Goal: Task Accomplishment & Management: Manage account settings

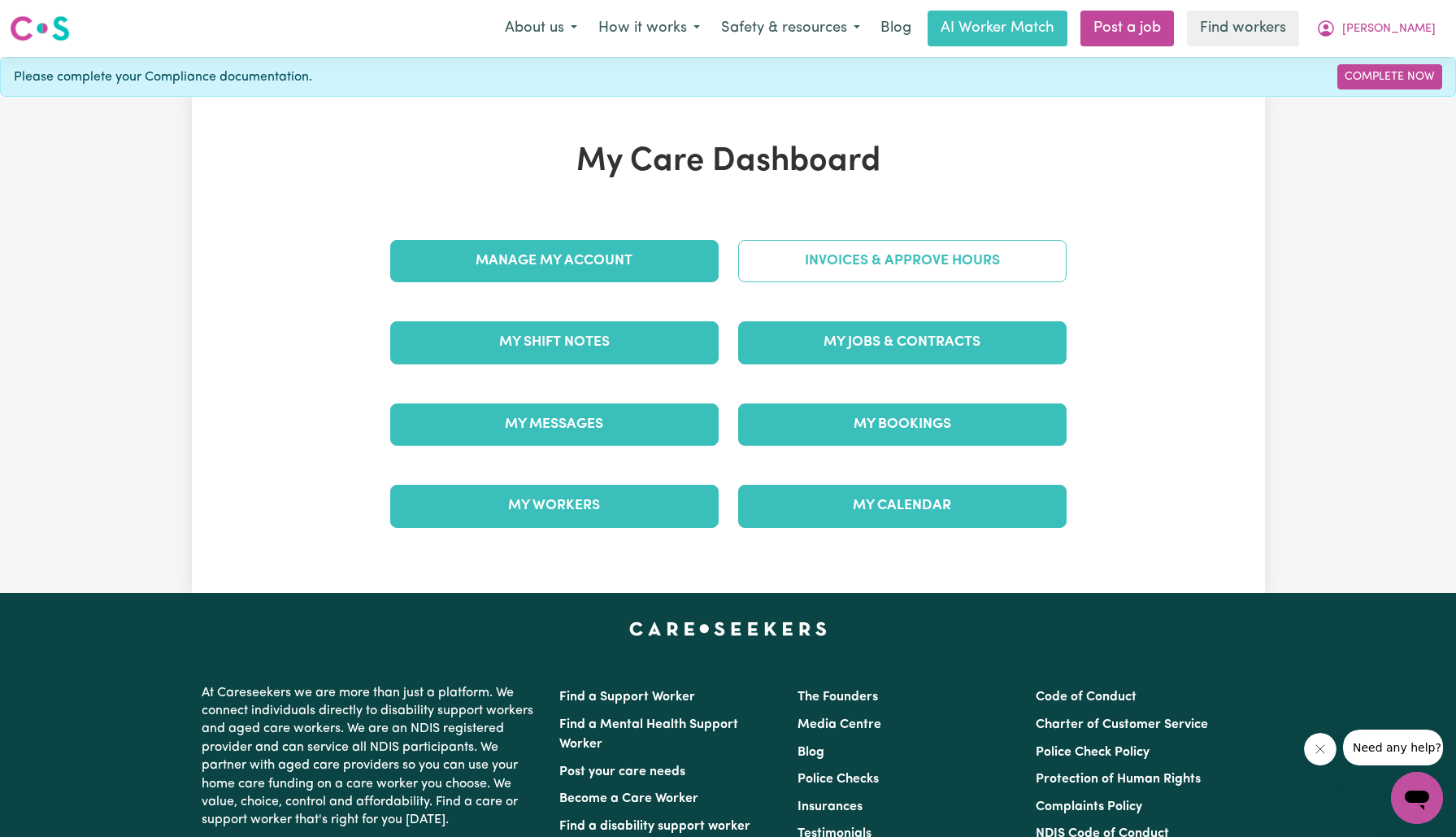
click at [772, 266] on link "Invoices & Approve Hours" at bounding box center [902, 261] width 329 height 42
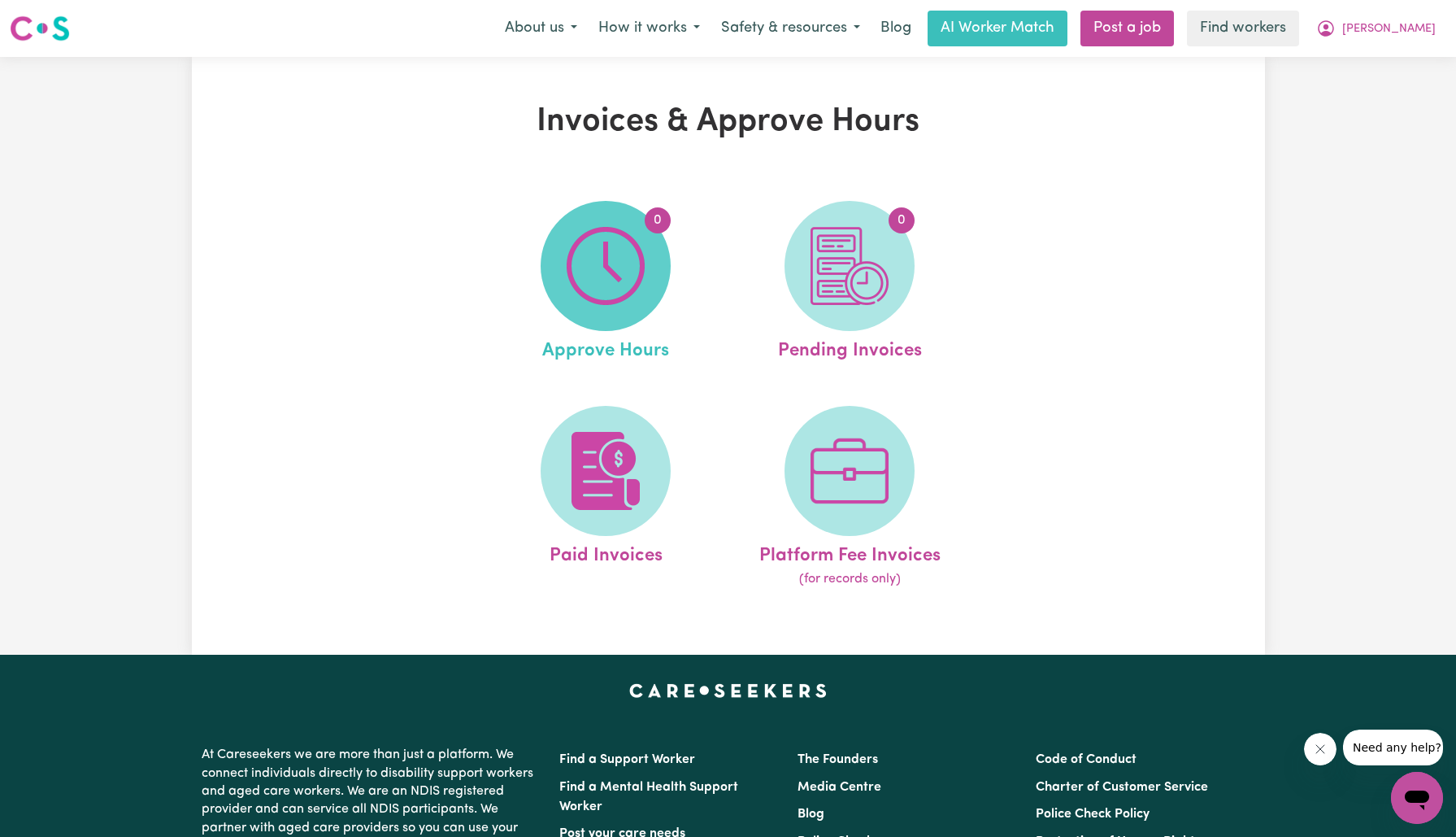
click at [644, 281] on img at bounding box center [606, 266] width 78 height 78
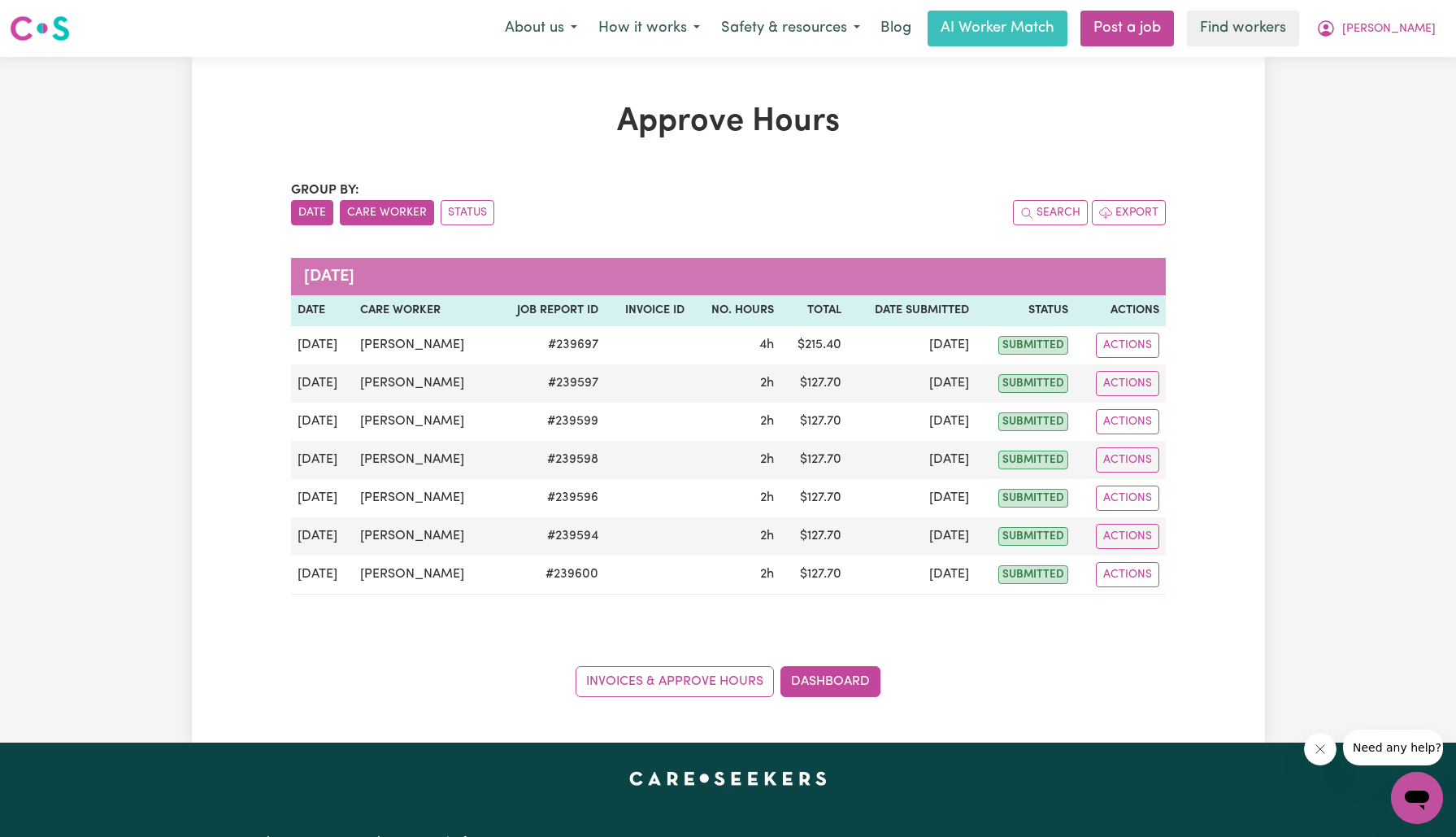
click at [365, 207] on button "Care Worker" at bounding box center [386, 212] width 94 height 25
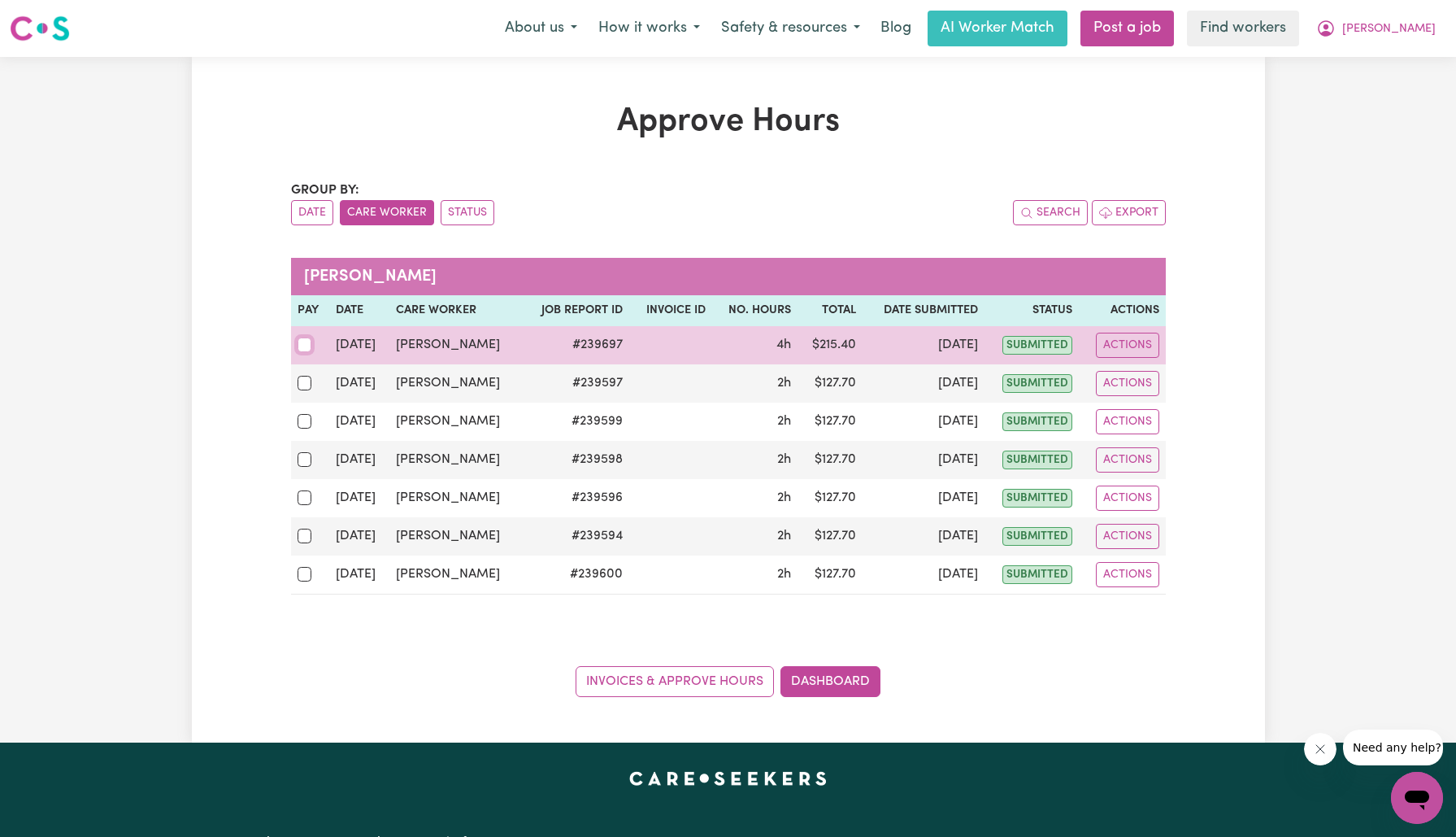
click at [301, 344] on input "checkbox" at bounding box center [305, 344] width 15 height 15
checkbox input "true"
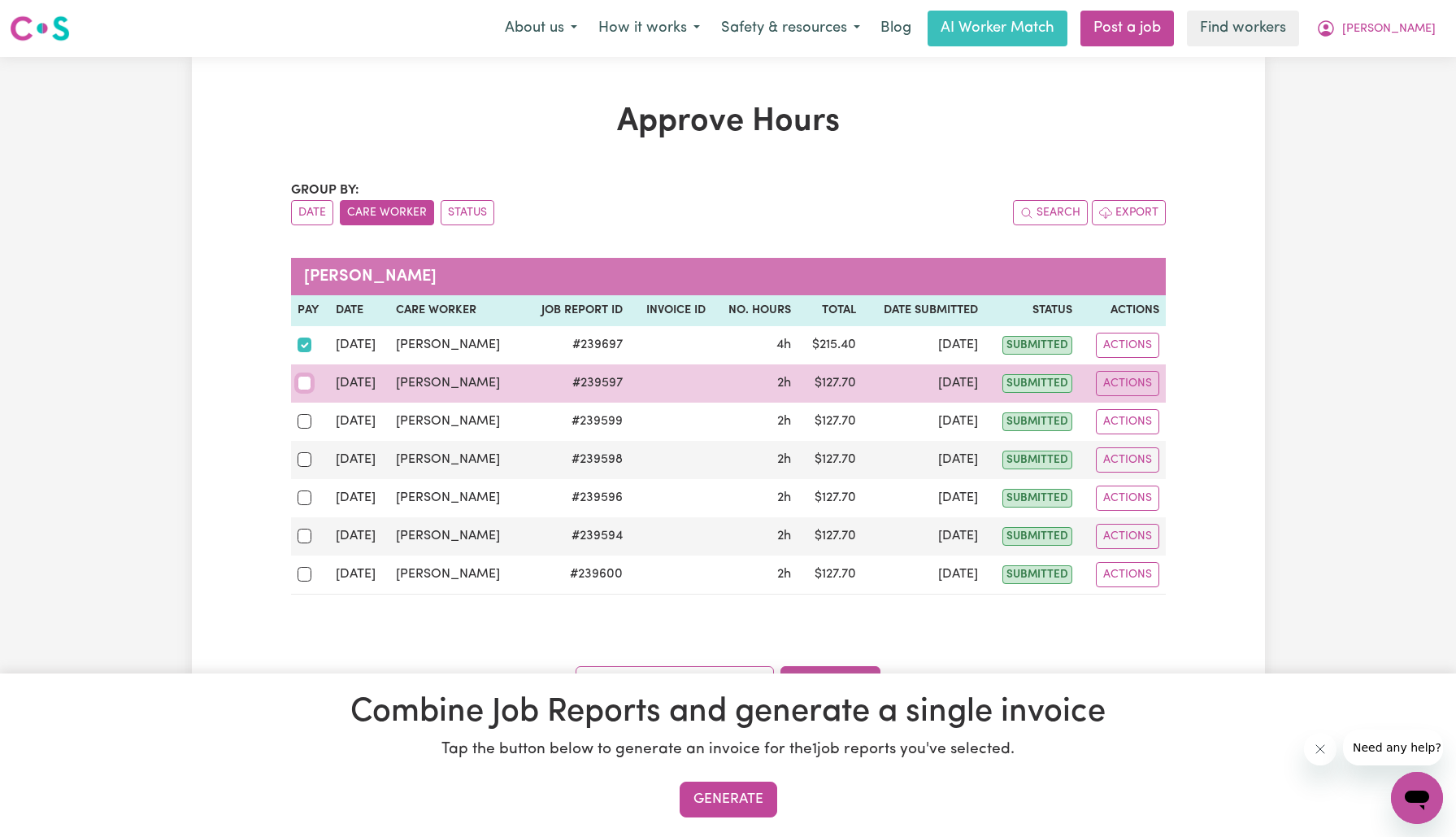
click at [307, 377] on input "checkbox" at bounding box center [305, 383] width 15 height 15
checkbox input "true"
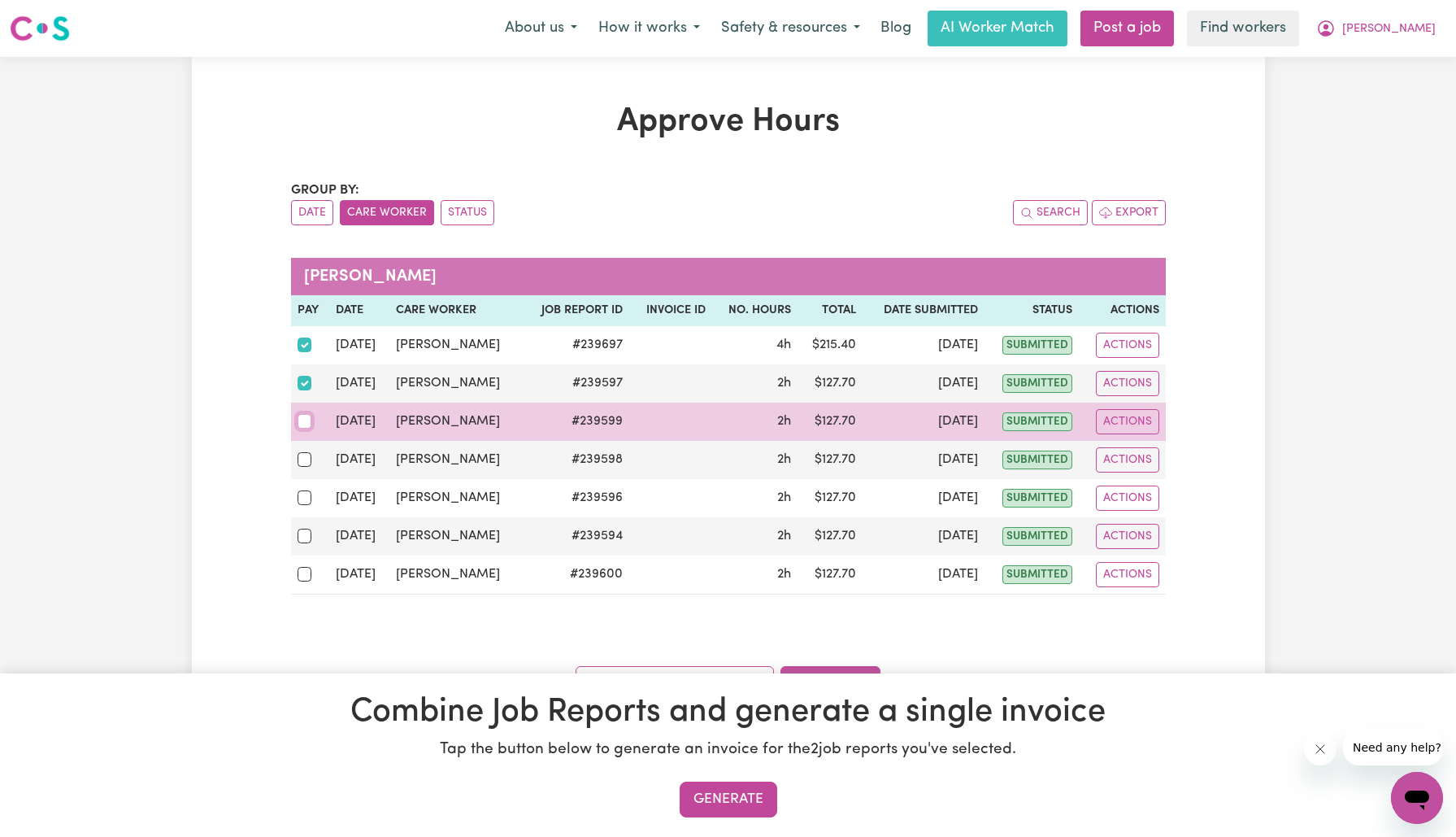
drag, startPoint x: 307, startPoint y: 415, endPoint x: 306, endPoint y: 429, distance: 14.0
click at [306, 415] on input "checkbox" at bounding box center [305, 421] width 15 height 15
checkbox input "true"
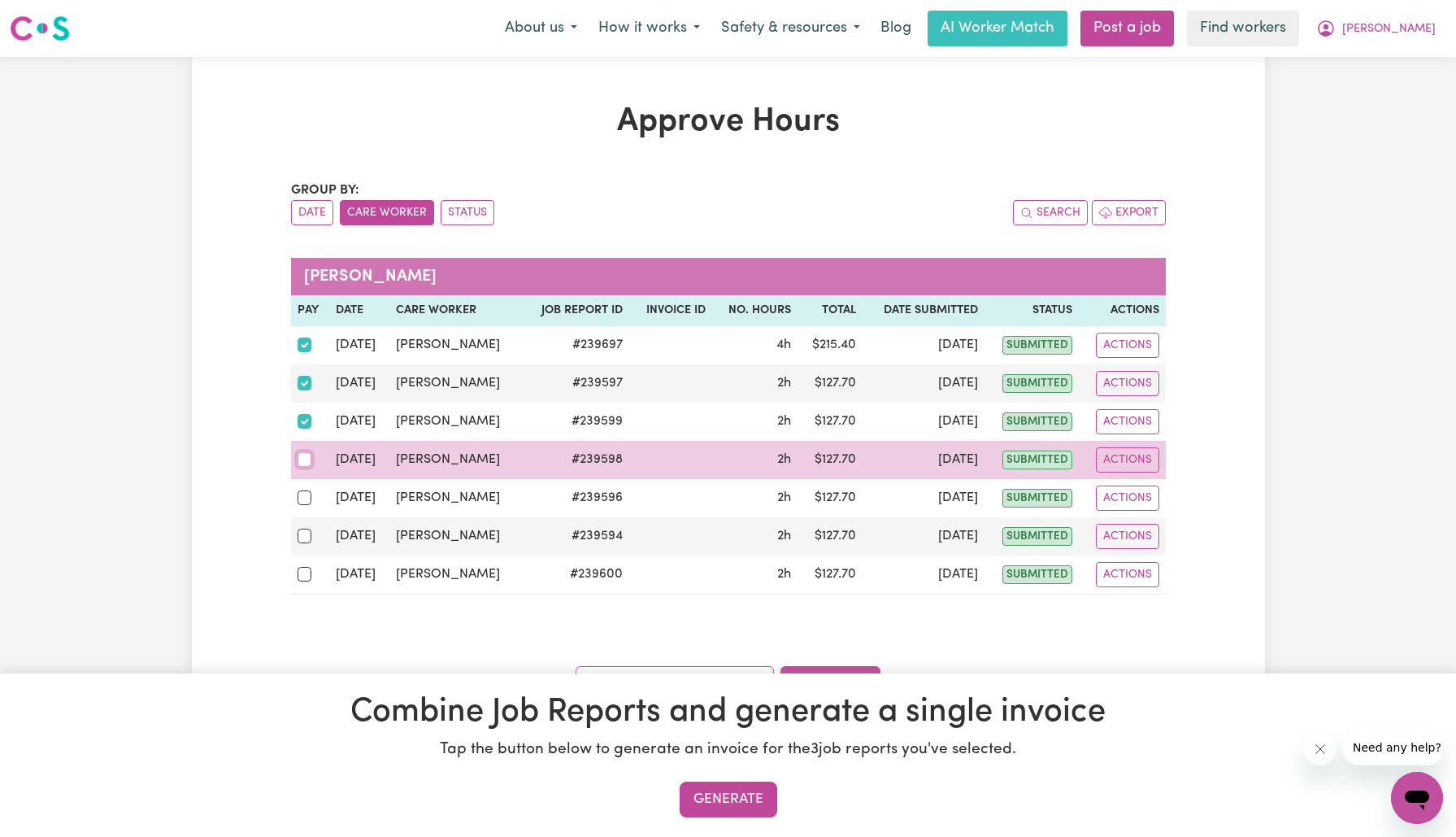
click at [309, 463] on input "checkbox" at bounding box center [305, 460] width 15 height 15
checkbox input "true"
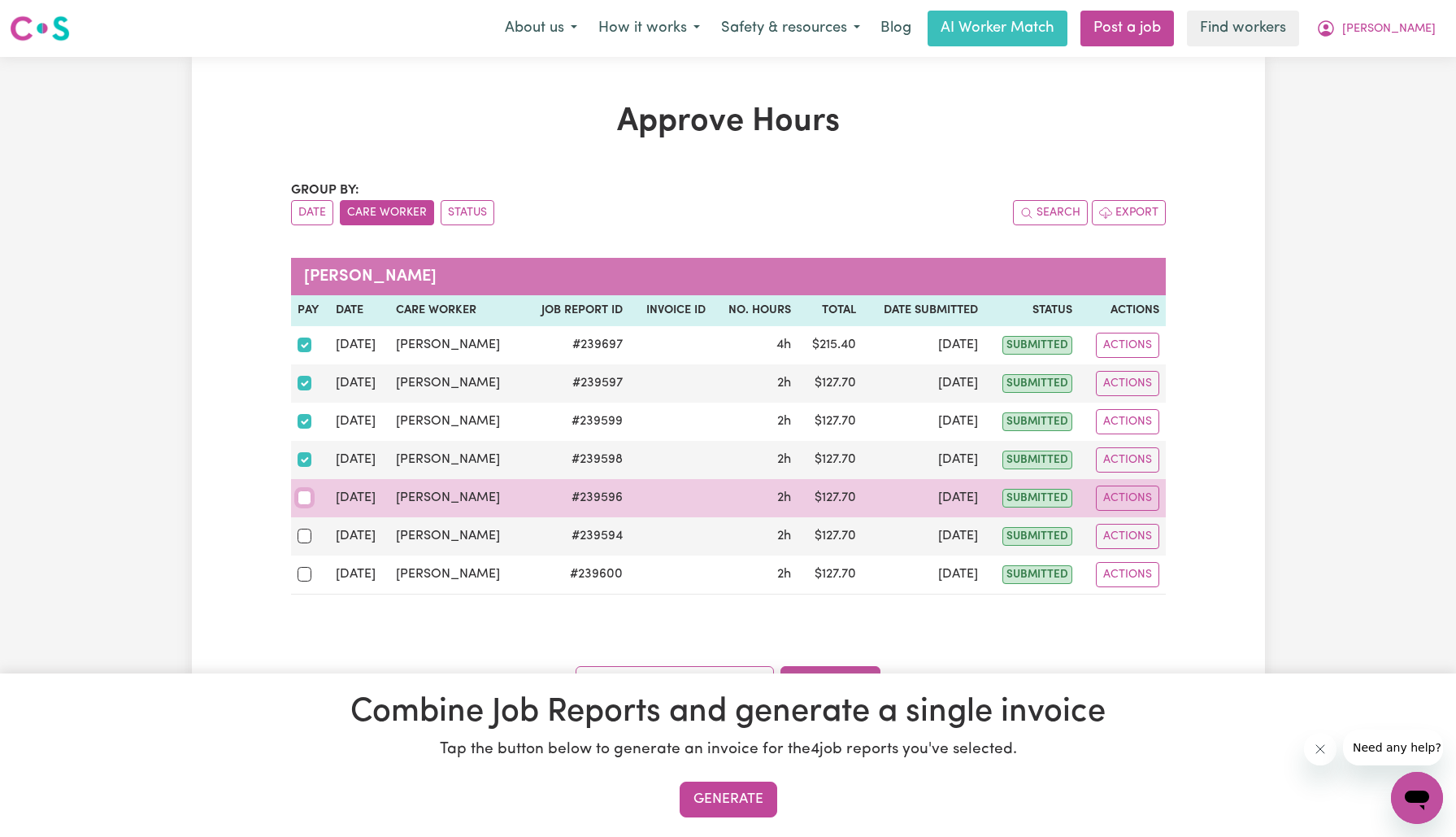
click at [305, 494] on input "checkbox" at bounding box center [305, 498] width 15 height 15
checkbox input "true"
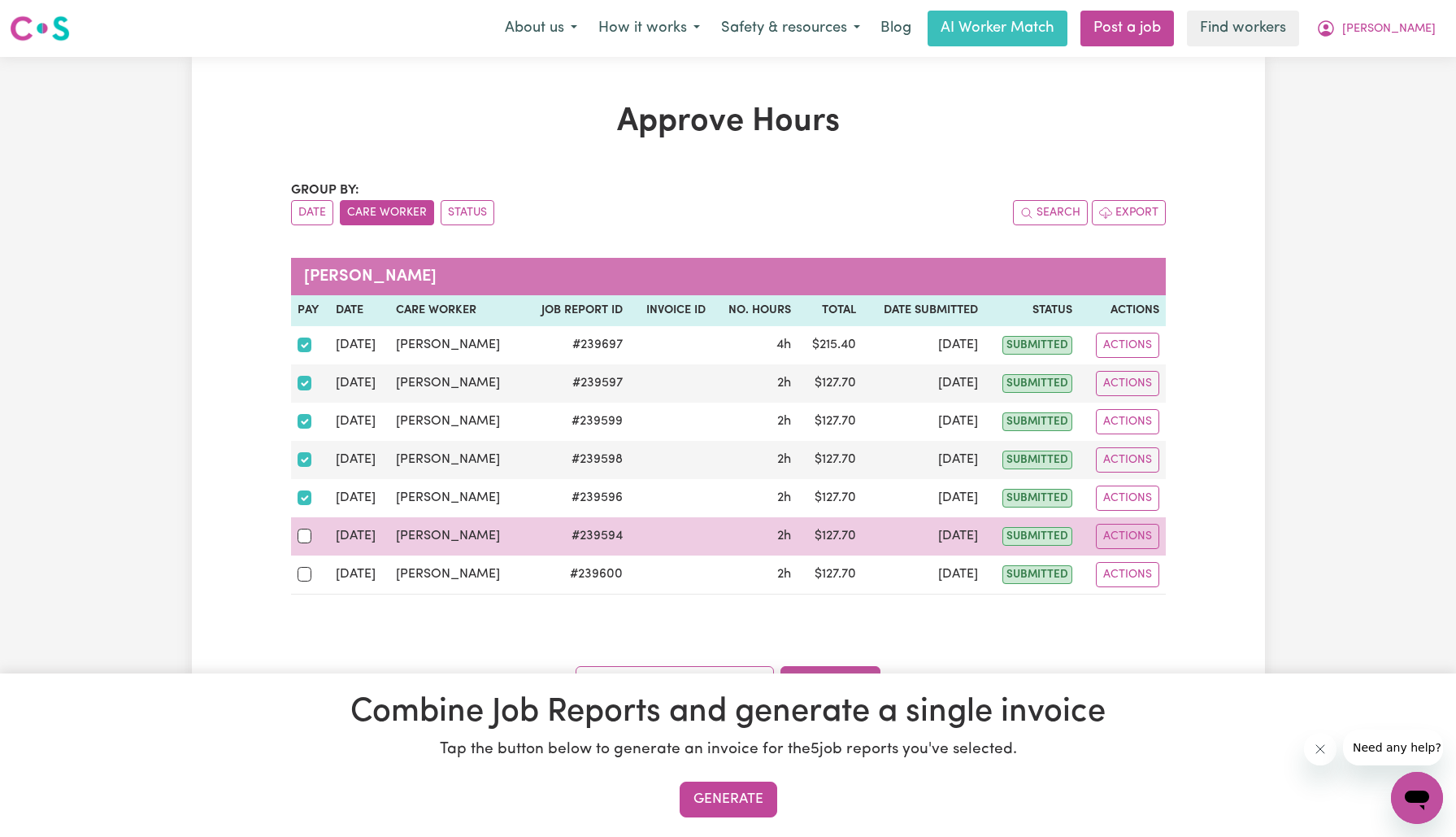
click at [307, 544] on td at bounding box center [311, 535] width 39 height 38
click at [304, 533] on input "checkbox" at bounding box center [305, 536] width 15 height 15
checkbox input "true"
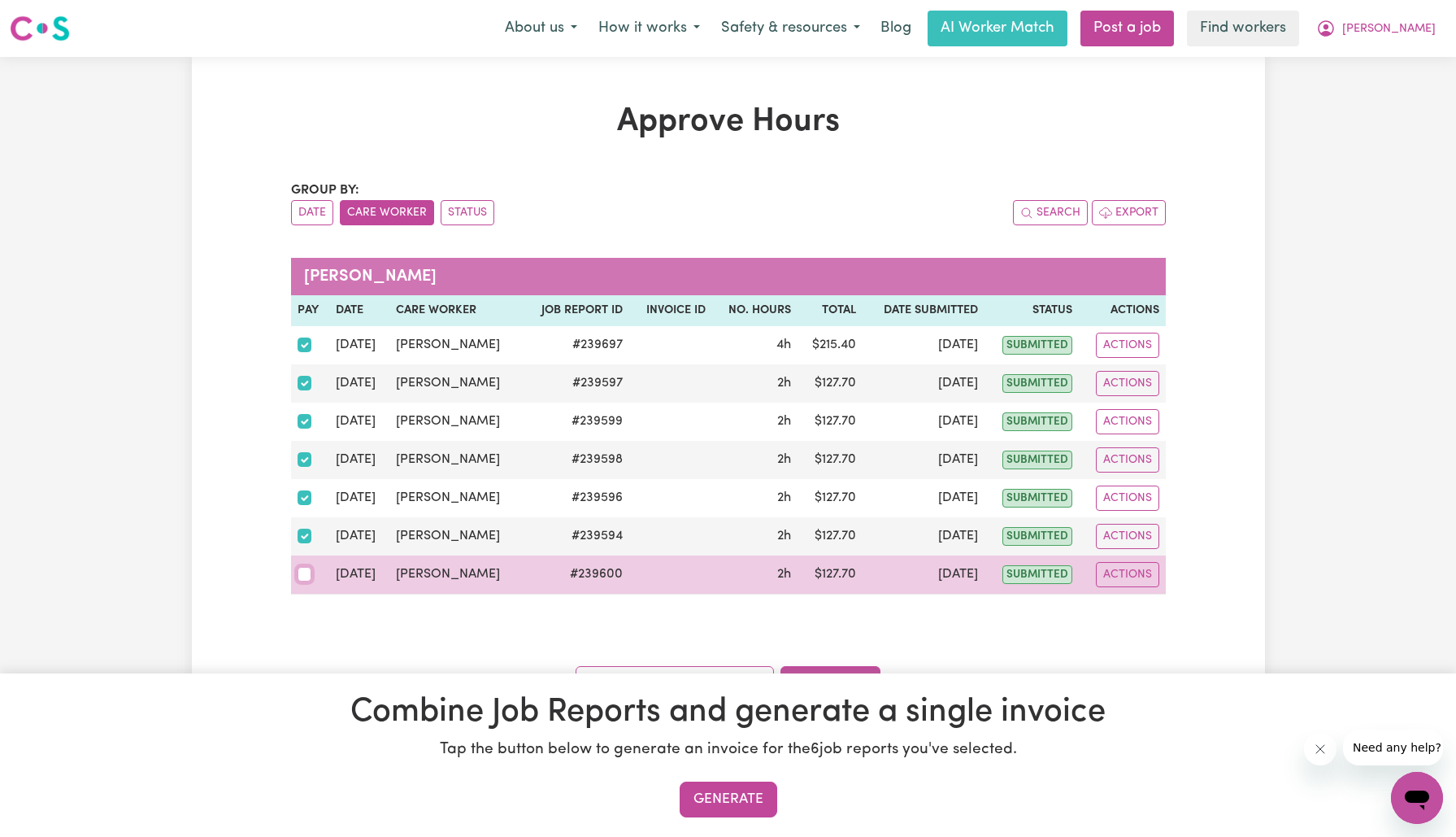
click at [301, 573] on input "checkbox" at bounding box center [305, 574] width 15 height 15
checkbox input "true"
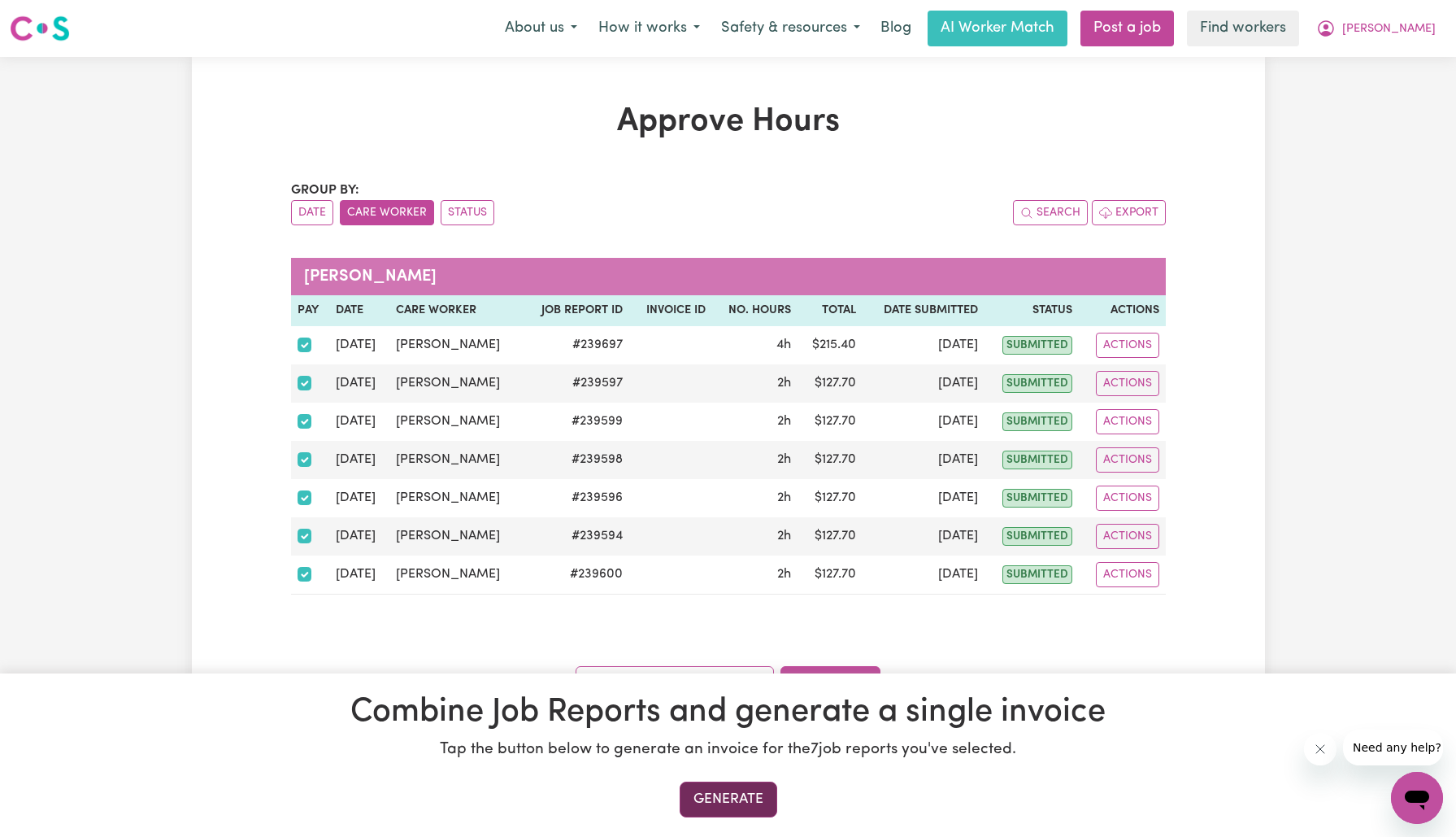
click at [725, 799] on button "Generate" at bounding box center [728, 799] width 98 height 35
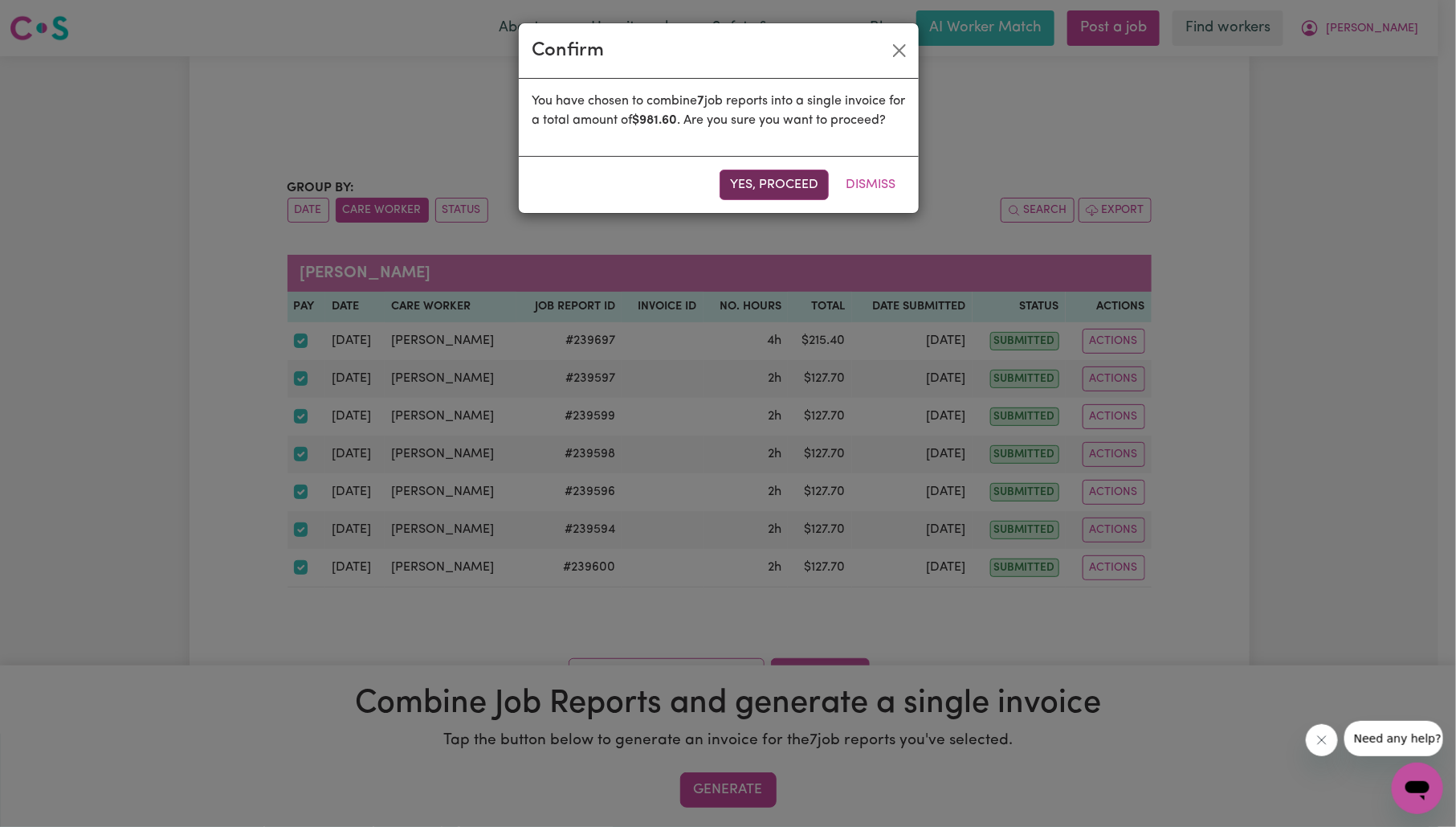
click at [752, 200] on button "Yes, proceed" at bounding box center [774, 184] width 109 height 30
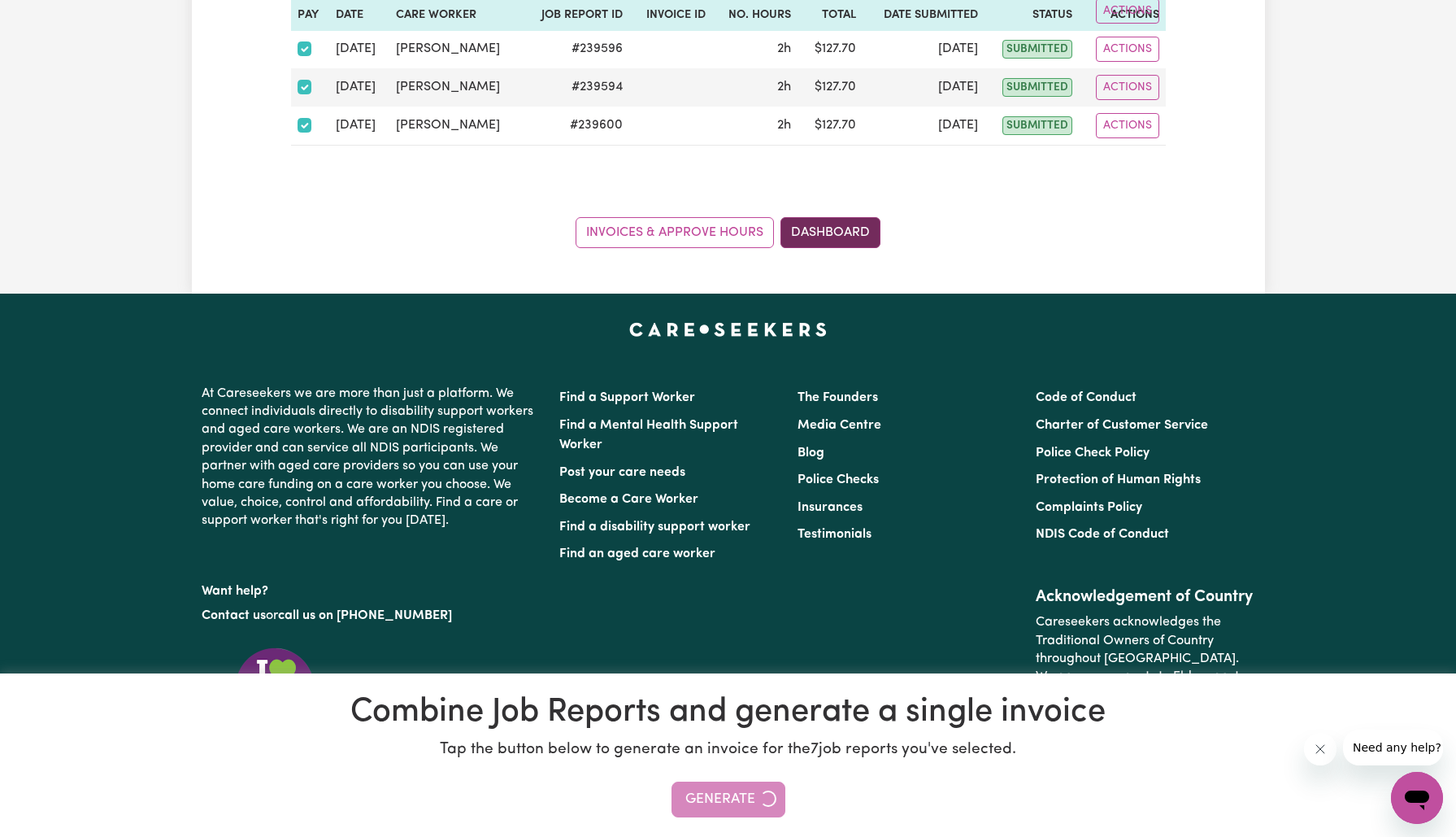
click at [856, 228] on link "Dashboard" at bounding box center [829, 232] width 100 height 31
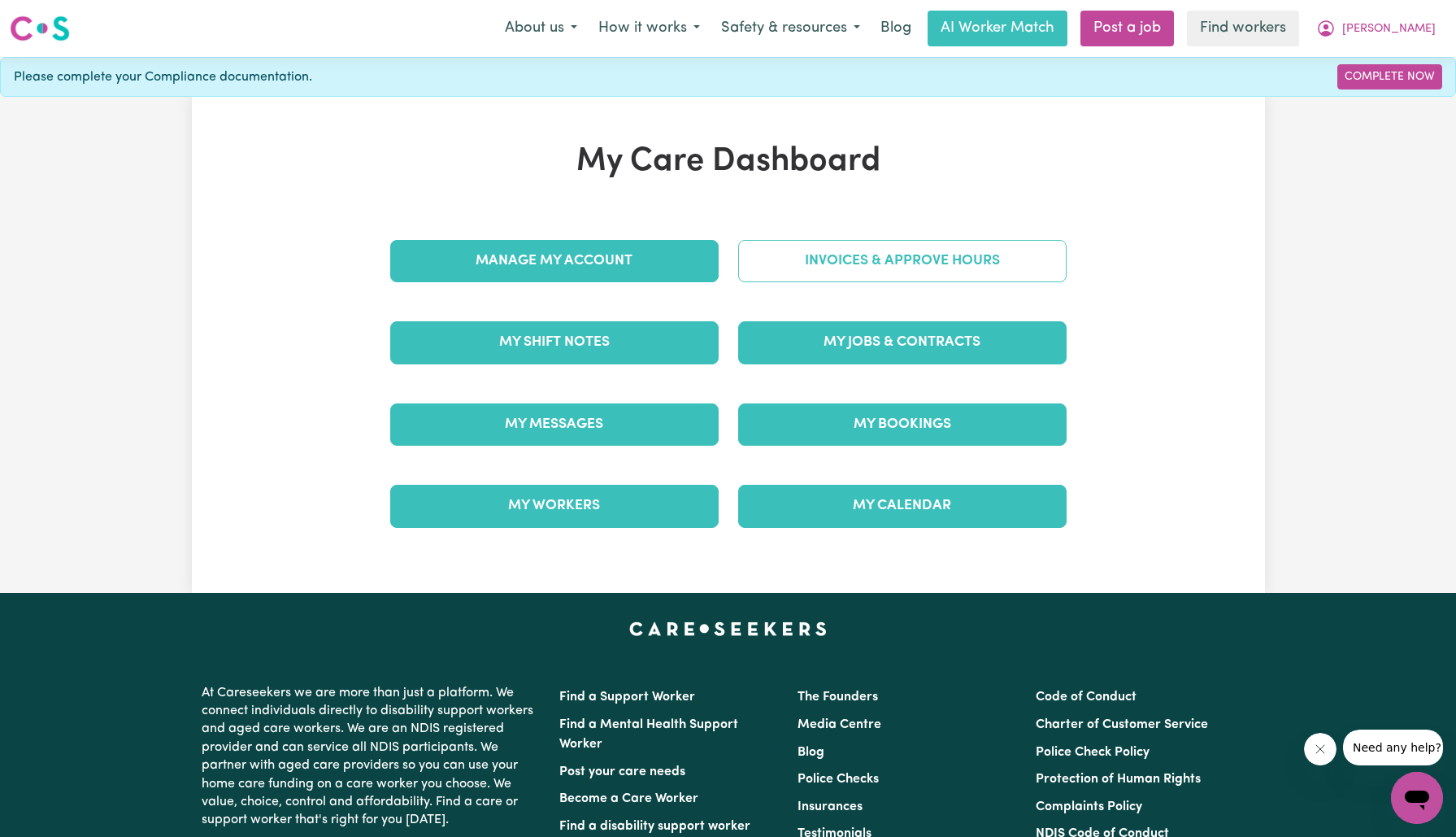
click at [858, 257] on link "Invoices & Approve Hours" at bounding box center [902, 261] width 329 height 42
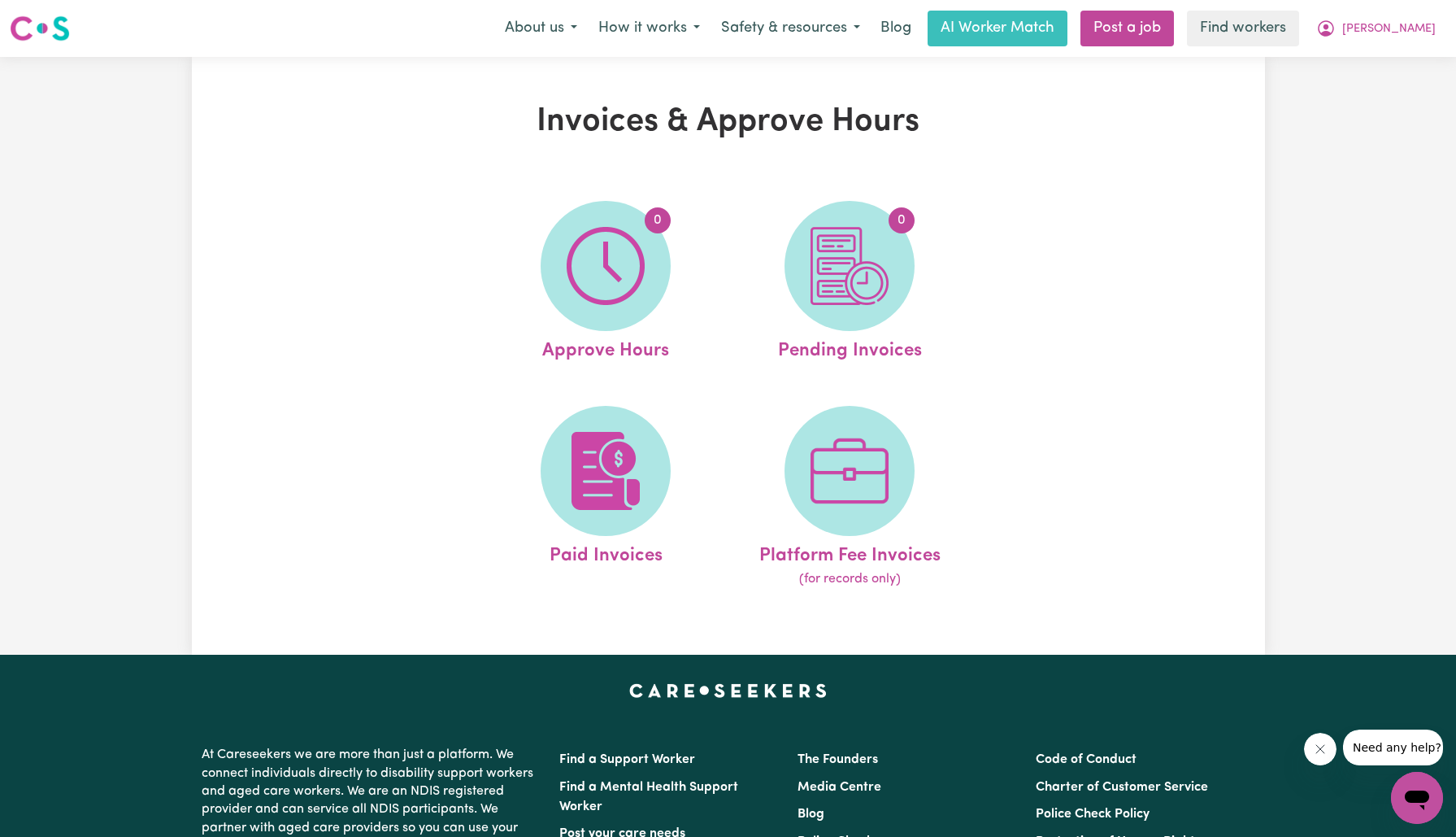
click at [859, 263] on img at bounding box center [850, 266] width 78 height 78
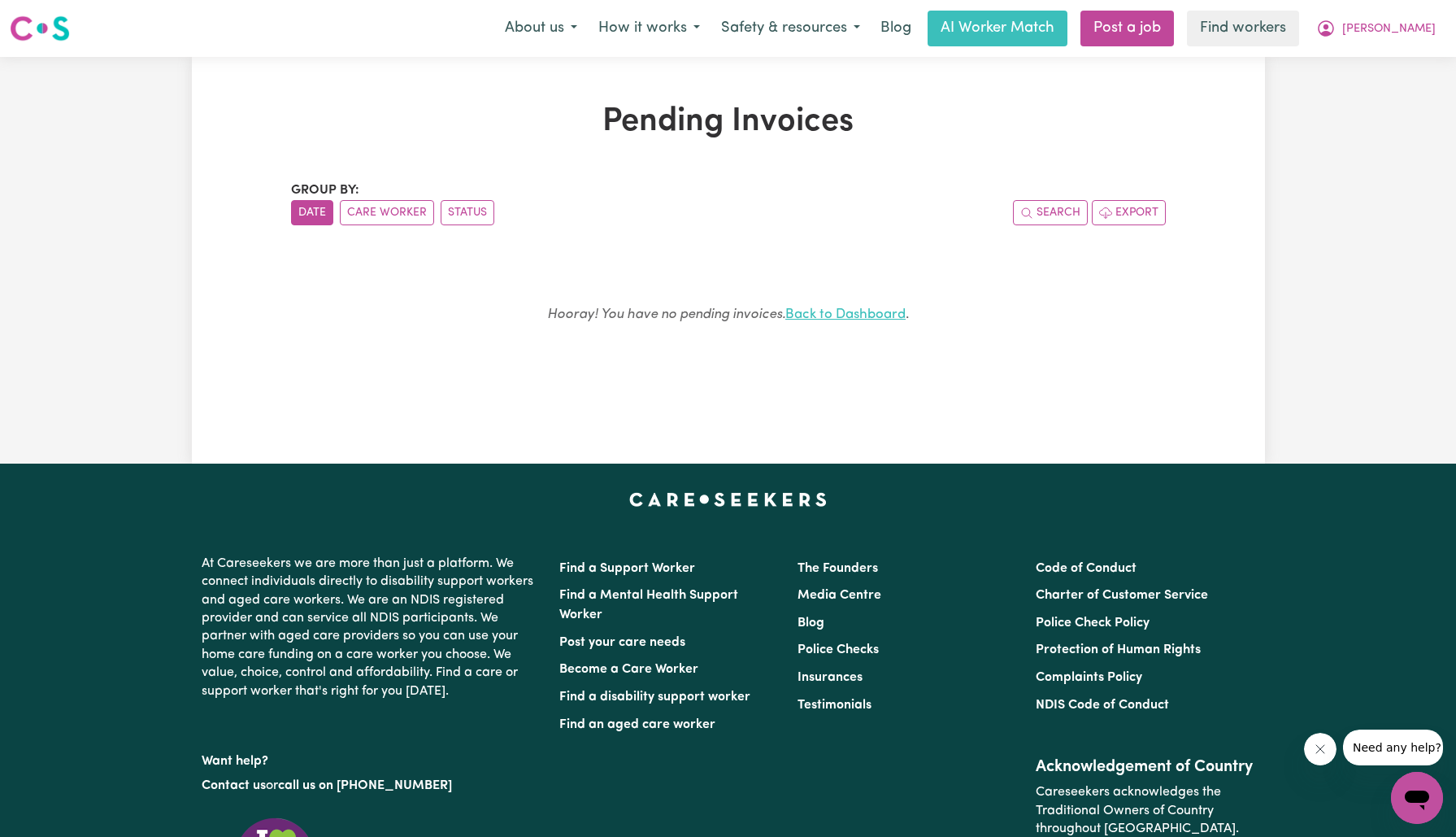
click at [827, 320] on link "Back to Dashboard" at bounding box center [845, 314] width 120 height 14
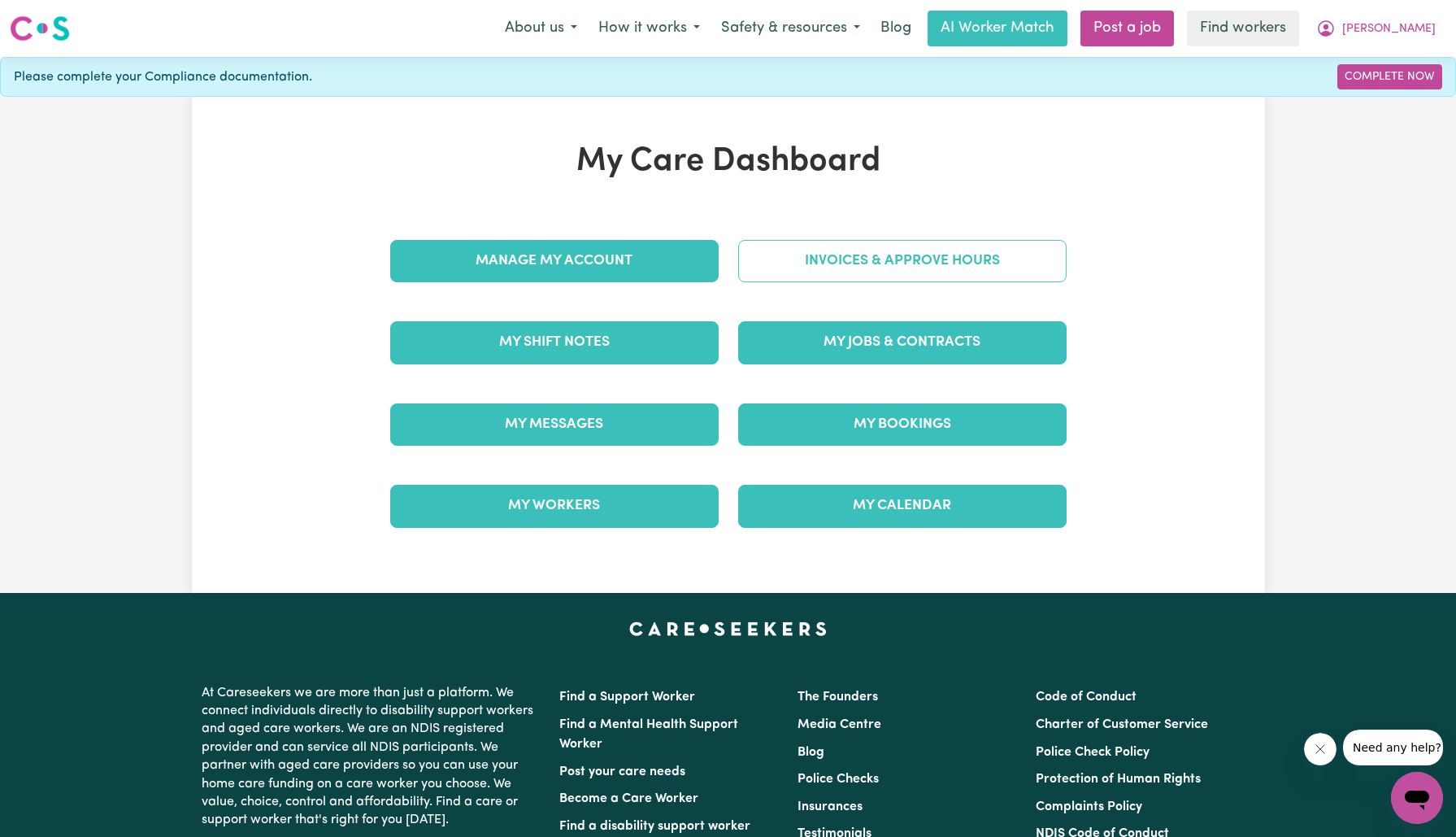
click at [837, 260] on link "Invoices & Approve Hours" at bounding box center [902, 261] width 329 height 42
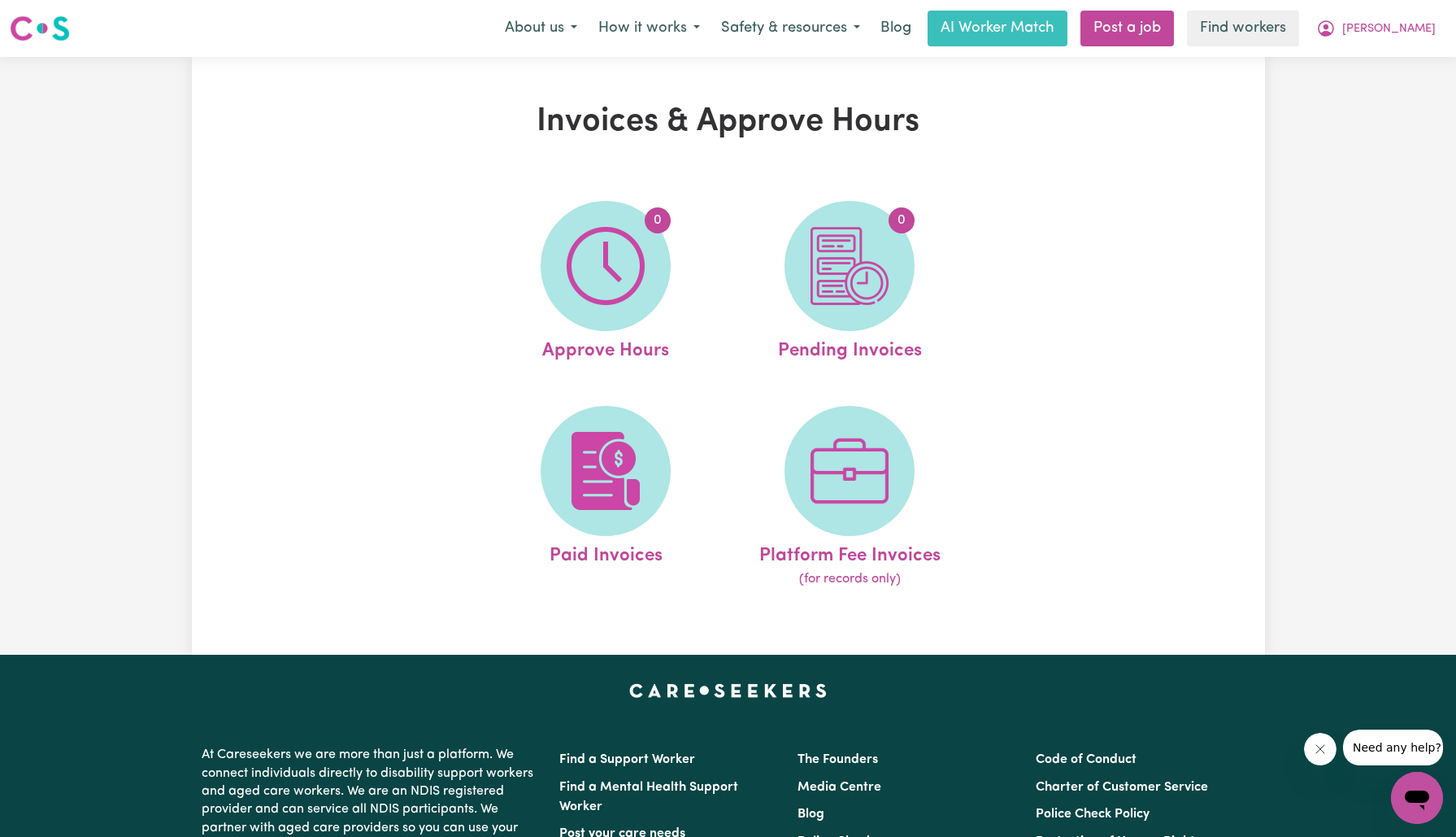
click at [850, 280] on img at bounding box center [850, 266] width 78 height 78
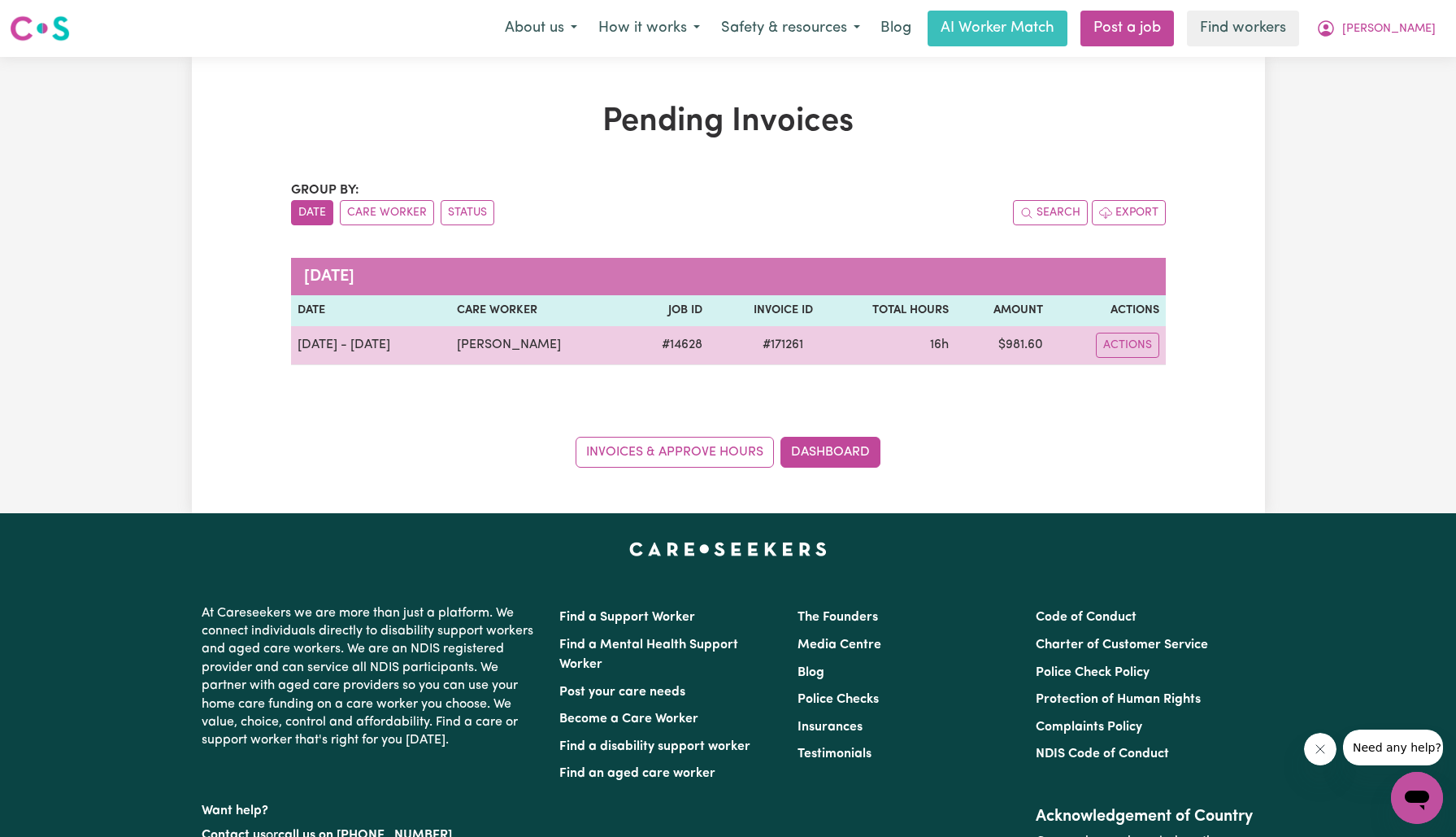
click at [802, 336] on span "# 171261" at bounding box center [783, 344] width 61 height 20
copy span "171261"
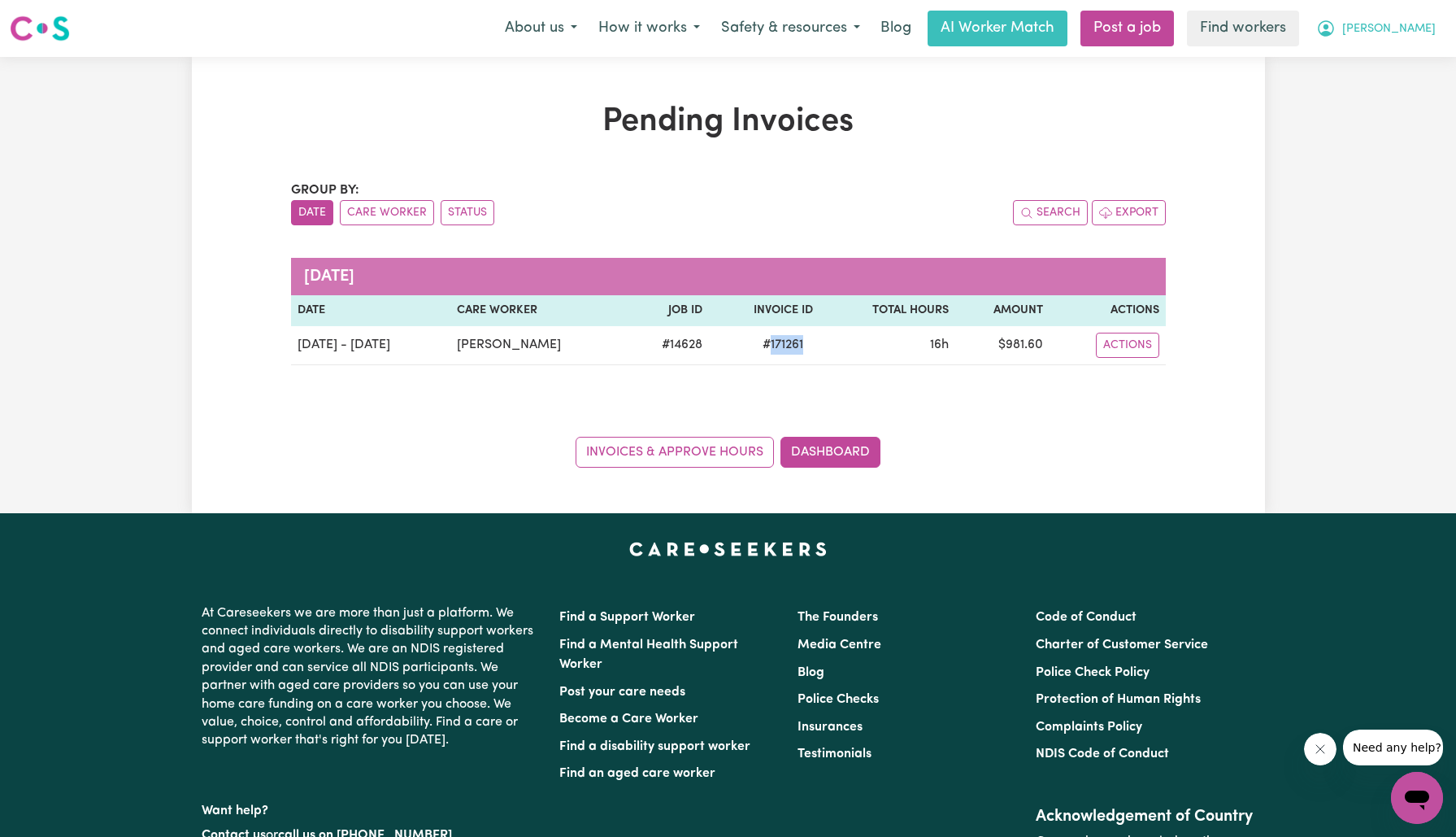
drag, startPoint x: 1396, startPoint y: 24, endPoint x: 1395, endPoint y: 36, distance: 12.0
click at [1395, 24] on span "[PERSON_NAME]" at bounding box center [1389, 29] width 93 height 18
click at [1395, 93] on link "Logout" at bounding box center [1382, 93] width 128 height 31
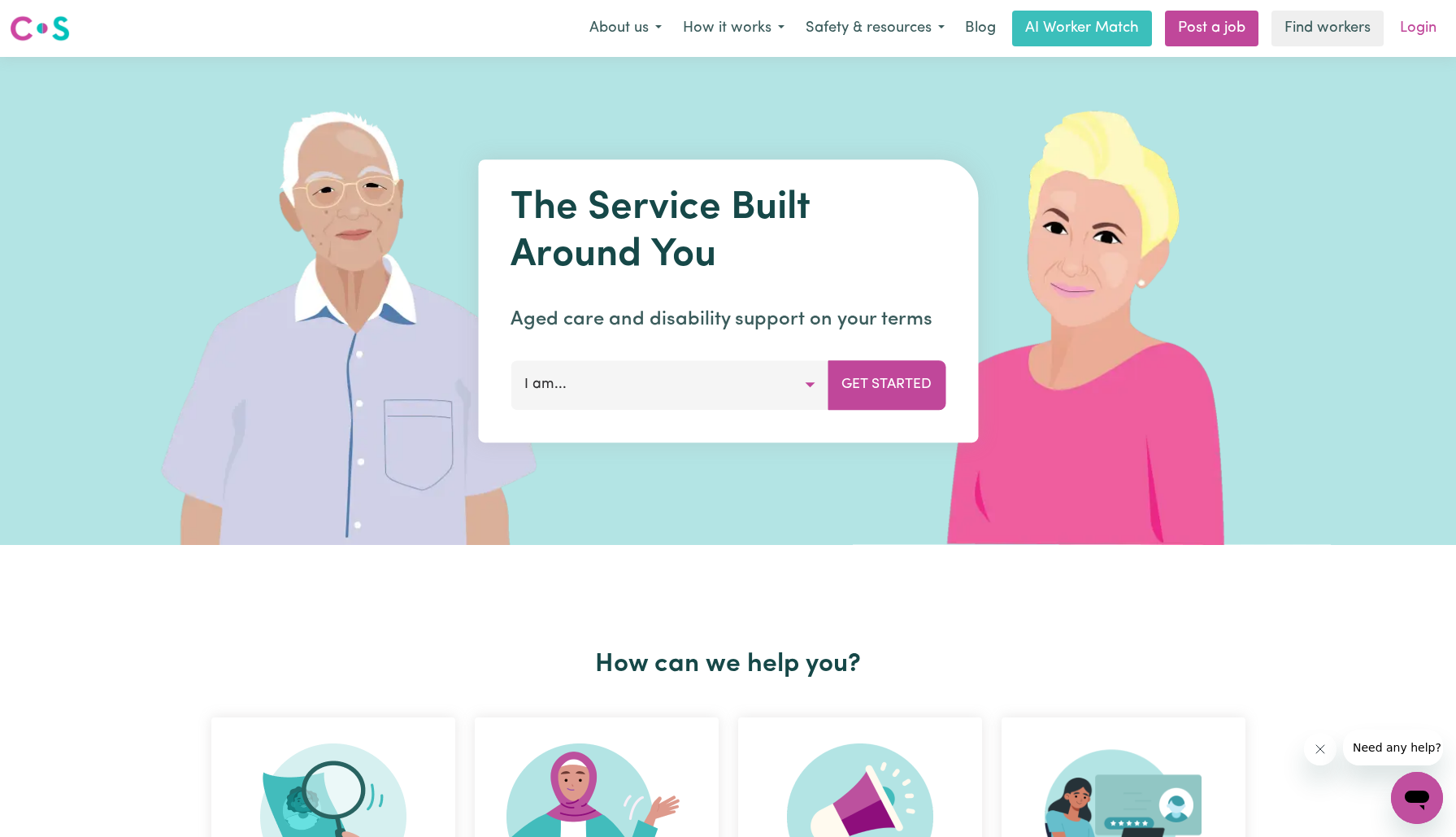
click at [1422, 32] on link "Login" at bounding box center [1418, 28] width 56 height 35
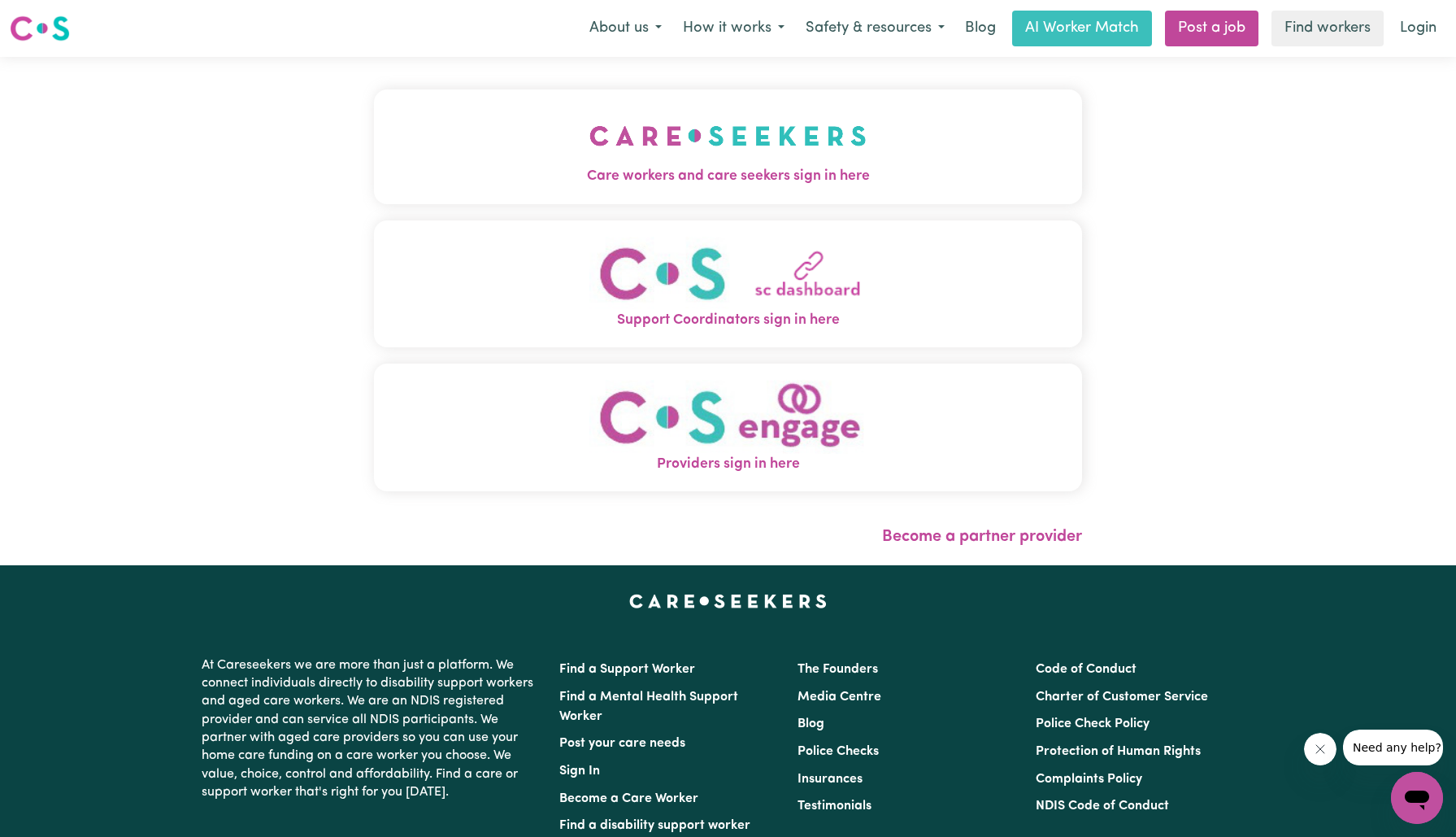
click at [491, 149] on button "Care workers and care seekers sign in here" at bounding box center [728, 146] width 708 height 114
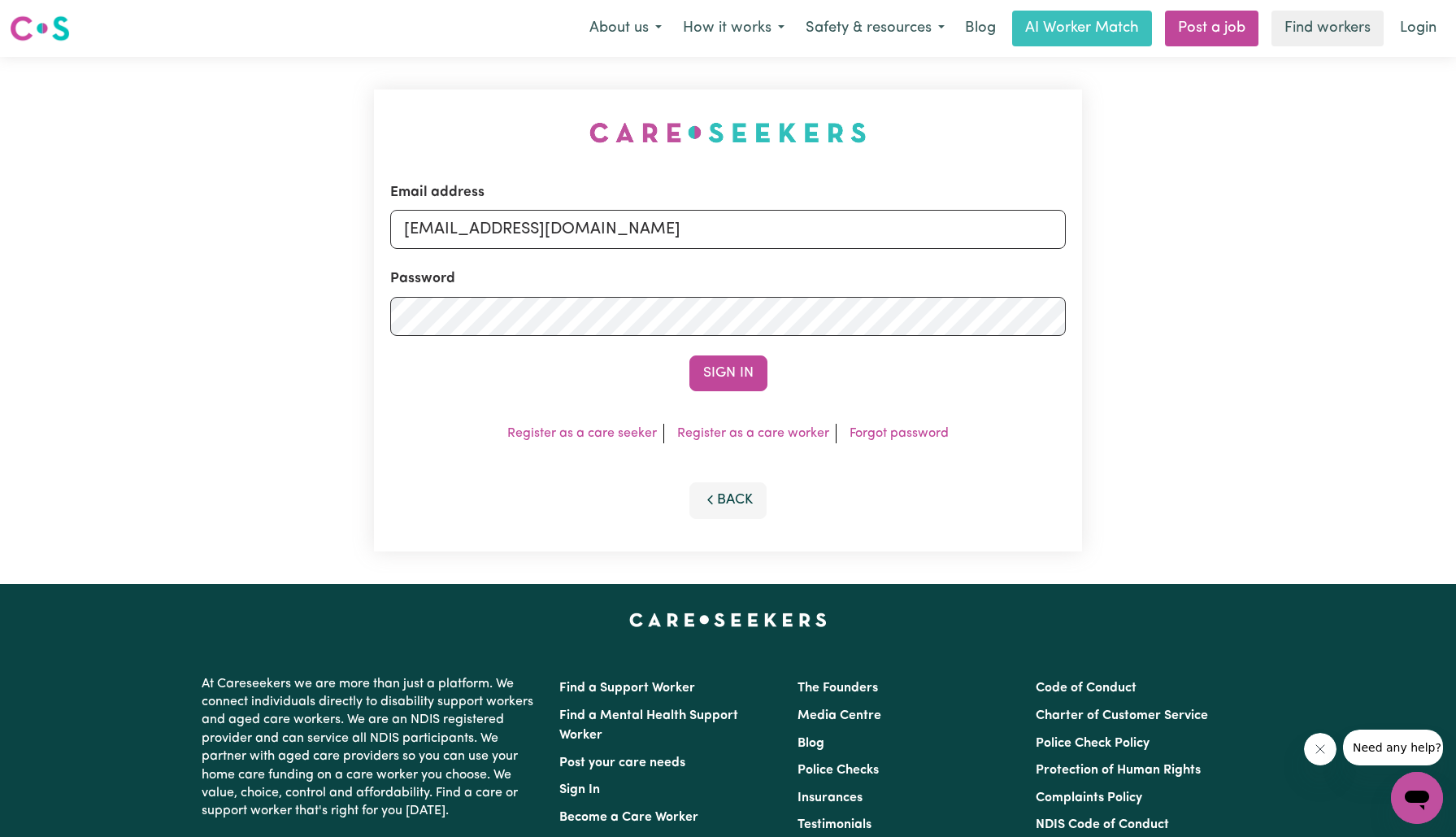
click at [576, 101] on div "Email address [EMAIL_ADDRESS][DOMAIN_NAME] Password Sign In Register as a care …" at bounding box center [728, 320] width 728 height 527
drag, startPoint x: 487, startPoint y: 224, endPoint x: 1425, endPoint y: 315, distance: 942.4
click at [1425, 315] on div "Email address [EMAIL_ADDRESS][DOMAIN_NAME] Password Sign In Register as a care …" at bounding box center [728, 320] width 1456 height 527
type input "[EMAIL_ADDRESS][DOMAIN_NAME]"
click at [690, 356] on button "Sign In" at bounding box center [729, 373] width 78 height 35
